Goal: Task Accomplishment & Management: Use online tool/utility

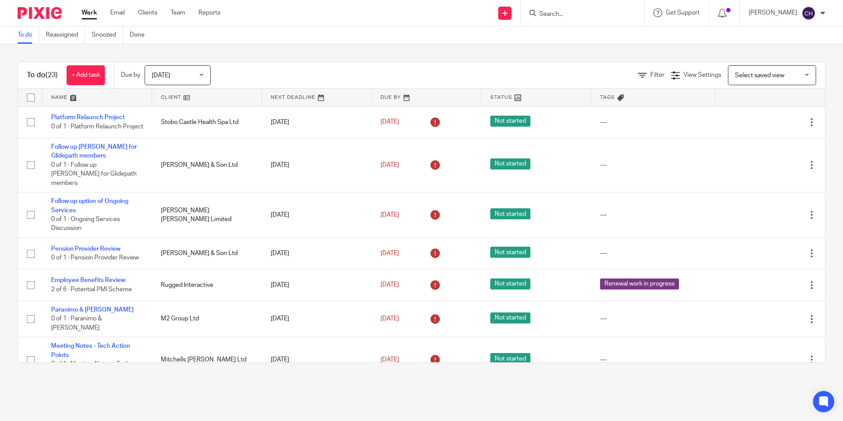
click at [540, 15] on input "Search" at bounding box center [578, 15] width 79 height 8
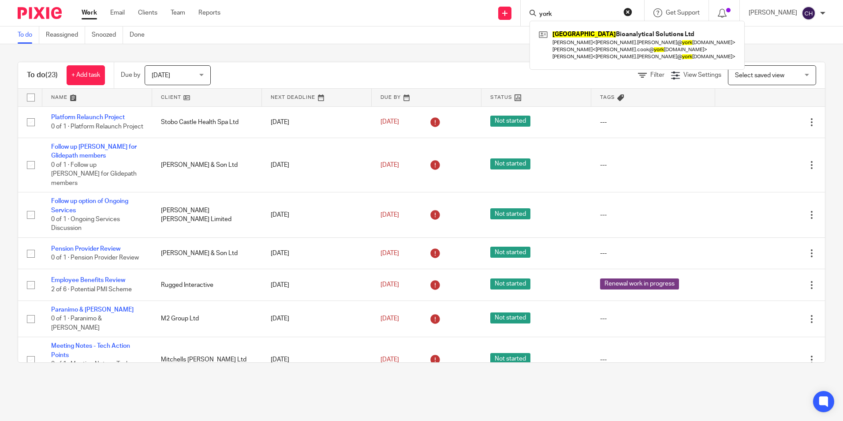
click at [544, 13] on input "york" at bounding box center [578, 15] width 79 height 8
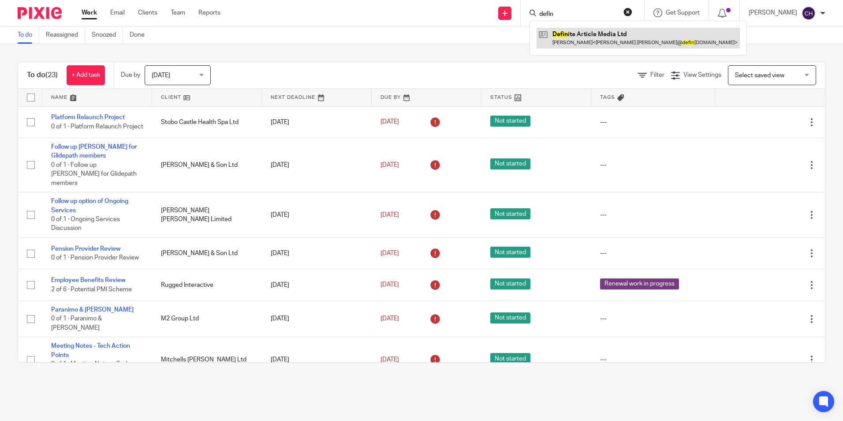
type input "defin"
click at [580, 31] on link at bounding box center [638, 38] width 203 height 20
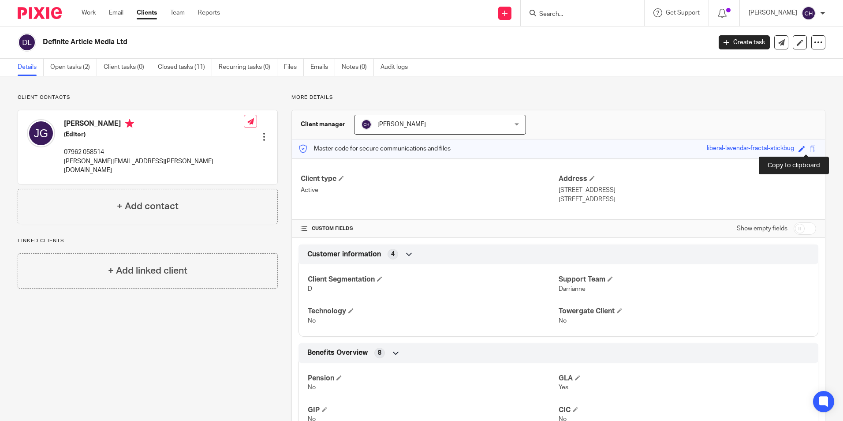
click at [810, 150] on span at bounding box center [813, 149] width 7 height 7
click at [810, 149] on span at bounding box center [813, 149] width 7 height 7
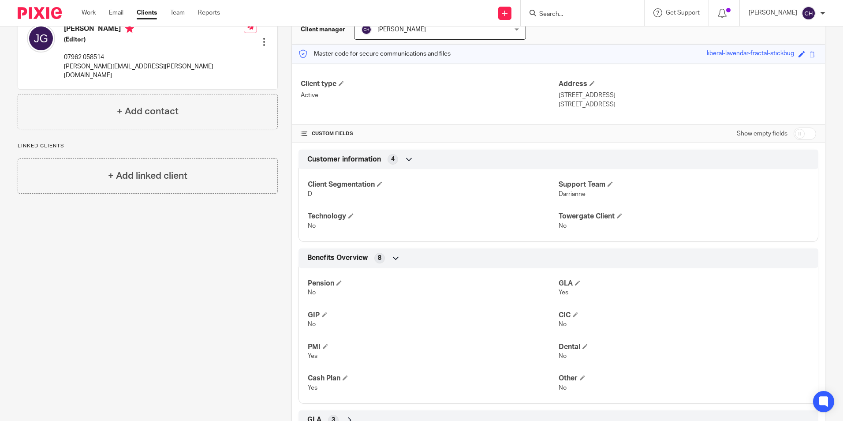
scroll to position [180, 0]
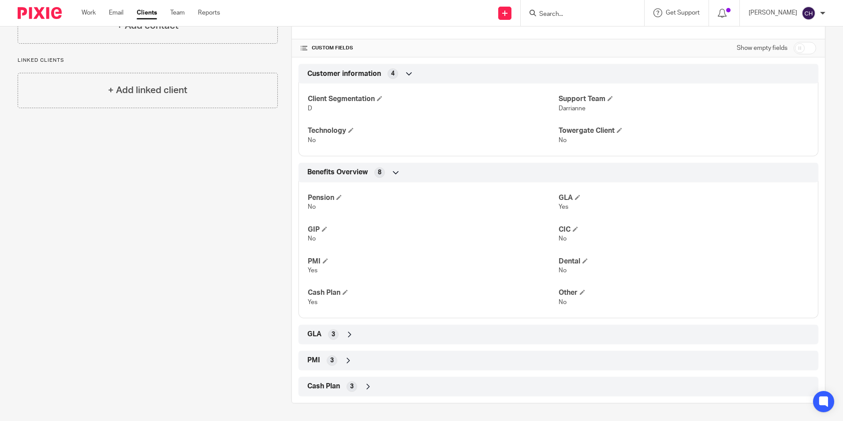
click at [349, 338] on icon at bounding box center [349, 334] width 9 height 9
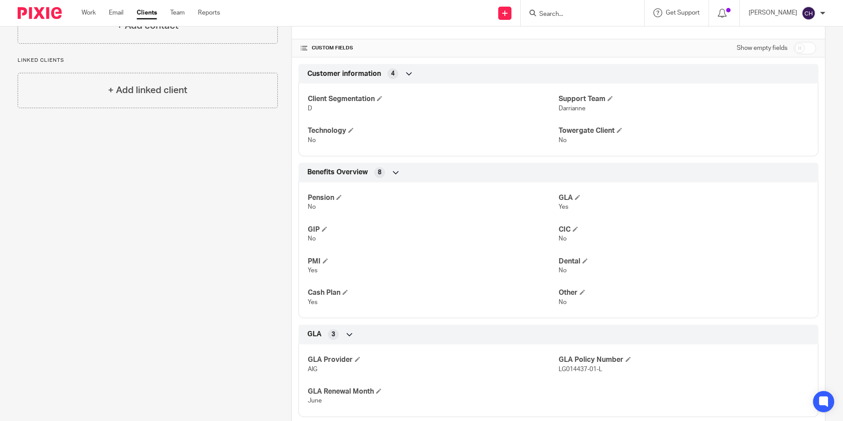
click at [558, 9] on form at bounding box center [586, 12] width 94 height 11
click at [550, 14] on input "Search" at bounding box center [578, 15] width 79 height 8
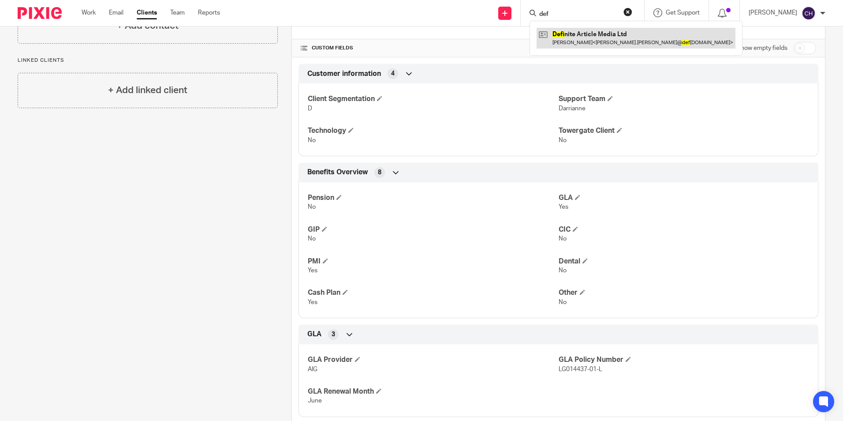
type input "def"
click at [562, 34] on link at bounding box center [636, 38] width 199 height 20
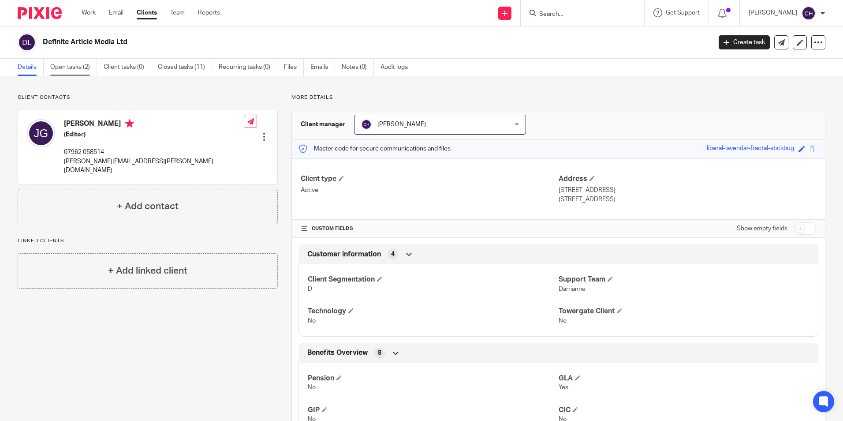
click at [65, 69] on link "Open tasks (2)" at bounding box center [73, 67] width 47 height 17
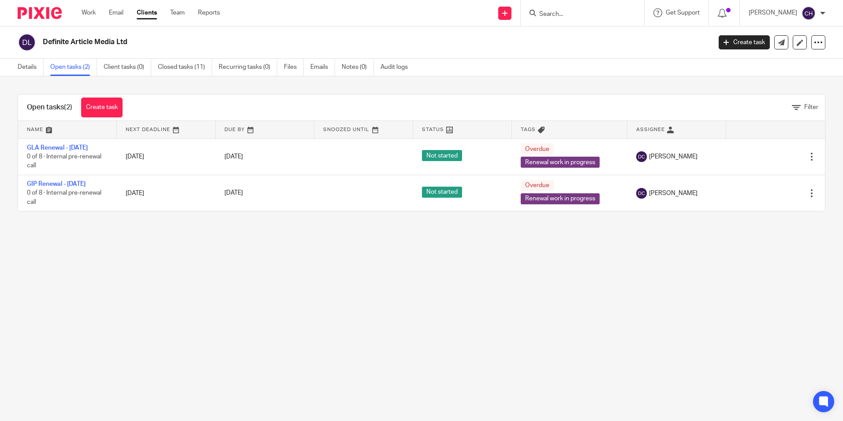
click at [43, 16] on img at bounding box center [40, 13] width 44 height 12
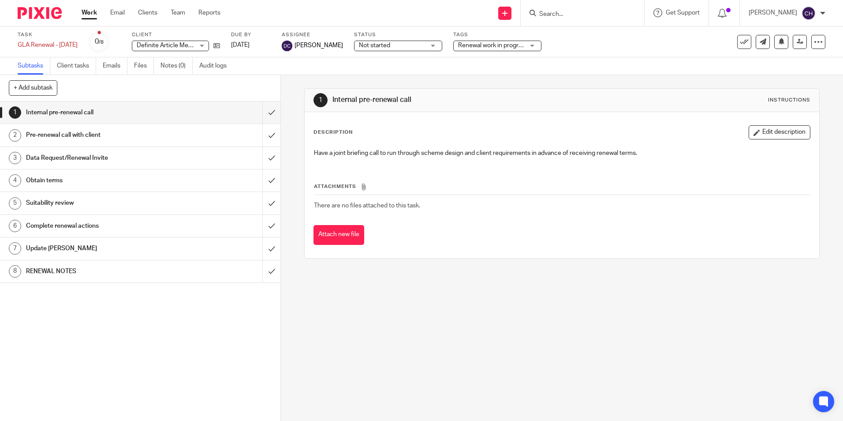
click at [45, 275] on h1 "RENEWAL NOTES" at bounding box center [102, 271] width 152 height 13
click at [75, 271] on h1 "RENEWAL NOTES" at bounding box center [102, 271] width 152 height 13
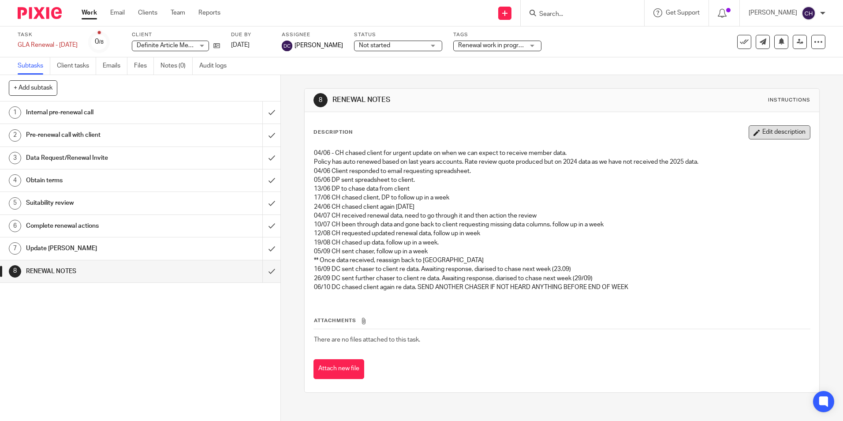
click at [761, 137] on button "Edit description" at bounding box center [780, 132] width 62 height 14
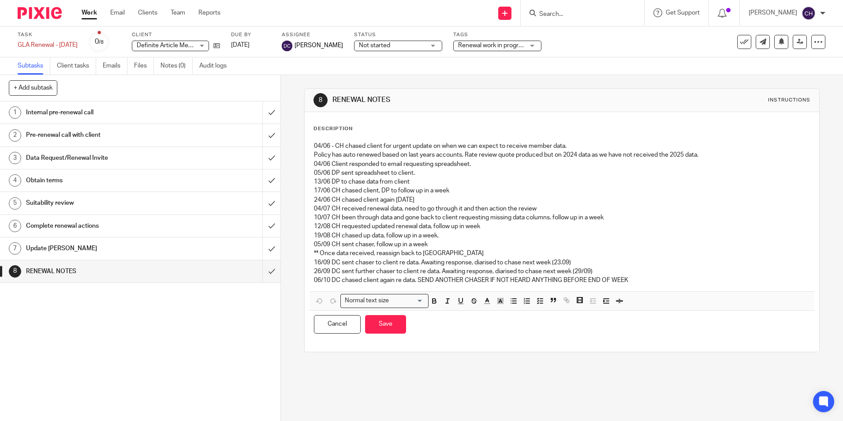
click at [645, 282] on p "06/10 DC chased client again re data. SEND ANOTHER CHASER IF NOT HEARD ANYTHING…" at bounding box center [562, 280] width 496 height 9
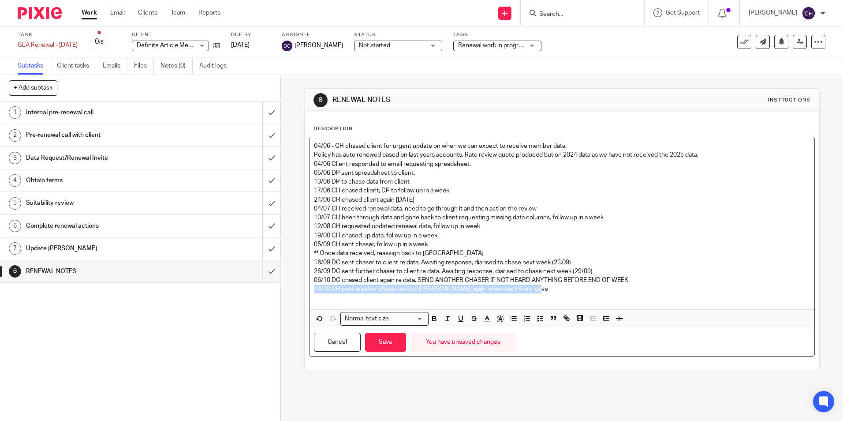
drag, startPoint x: 544, startPoint y: 290, endPoint x: 313, endPoint y: 291, distance: 231.6
click at [314, 291] on p "14/10 CH sent another chaser and cc'd [PERSON_NAME] again when back from leave" at bounding box center [562, 289] width 496 height 9
copy p "14/10 CH sent another chaser and cc'd [PERSON_NAME] again when back from leave"
click at [389, 343] on button "Save" at bounding box center [385, 342] width 41 height 19
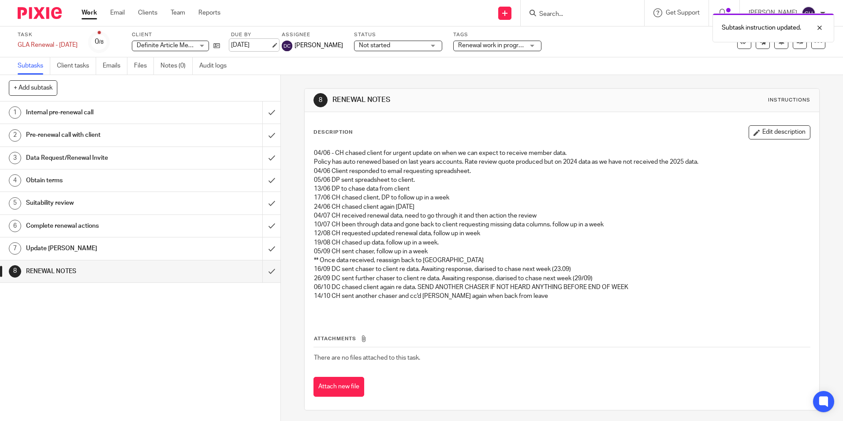
click at [266, 41] on link "[DATE]" at bounding box center [251, 45] width 40 height 9
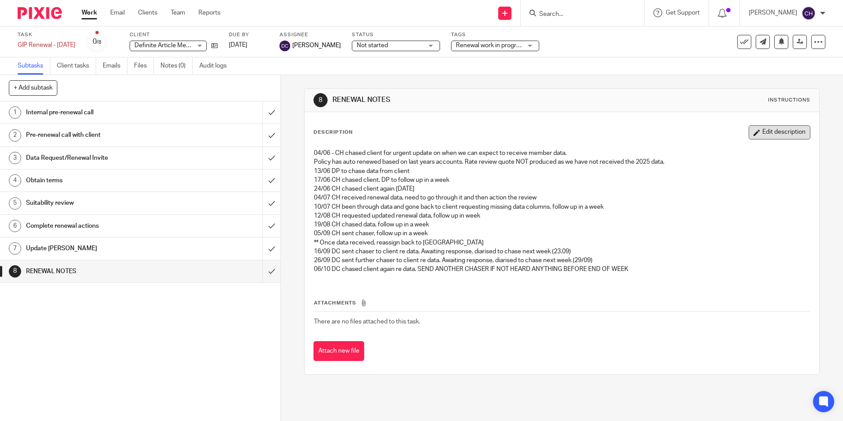
click at [757, 137] on button "Edit description" at bounding box center [780, 132] width 62 height 14
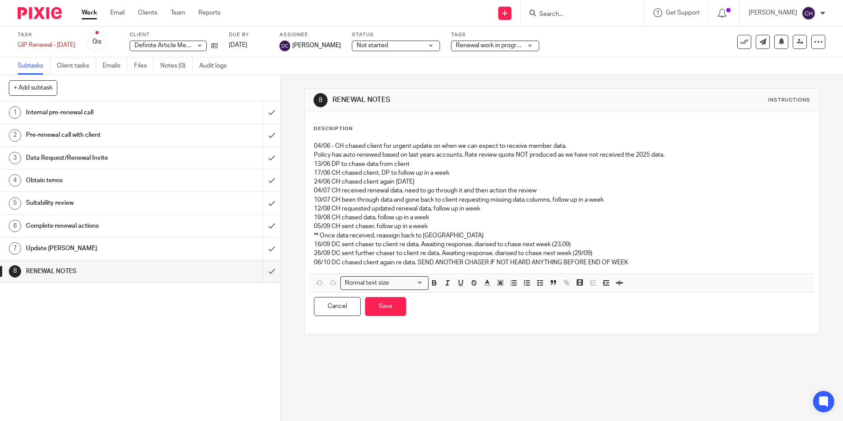
click at [632, 265] on p "06/10 DC chased client again re data. SEND ANOTHER CHASER IF NOT HEARD ANYTHING…" at bounding box center [562, 262] width 496 height 9
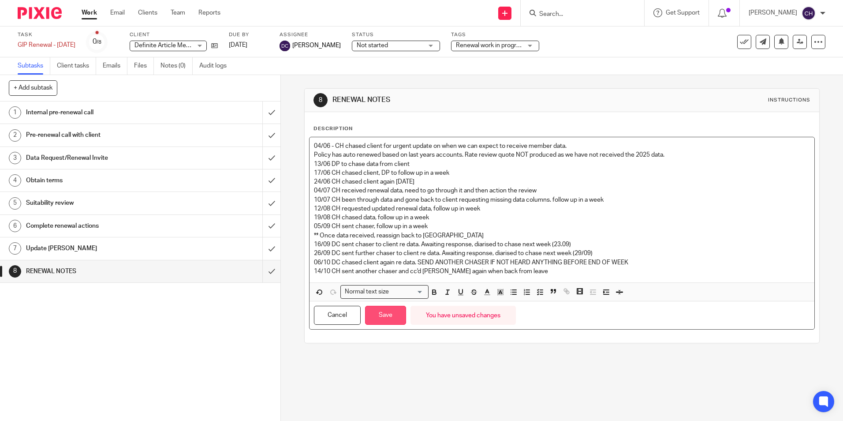
click at [382, 318] on button "Save" at bounding box center [385, 315] width 41 height 19
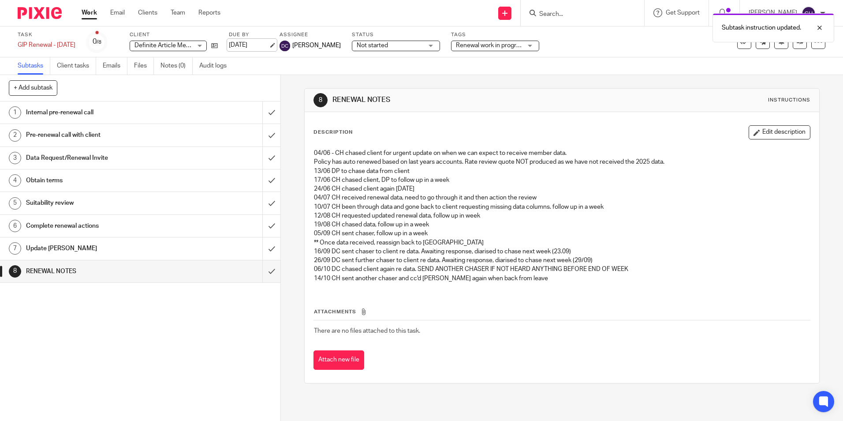
click at [254, 44] on link "[DATE]" at bounding box center [249, 45] width 40 height 9
click at [33, 14] on img at bounding box center [40, 13] width 44 height 12
